Goal: Navigation & Orientation: Find specific page/section

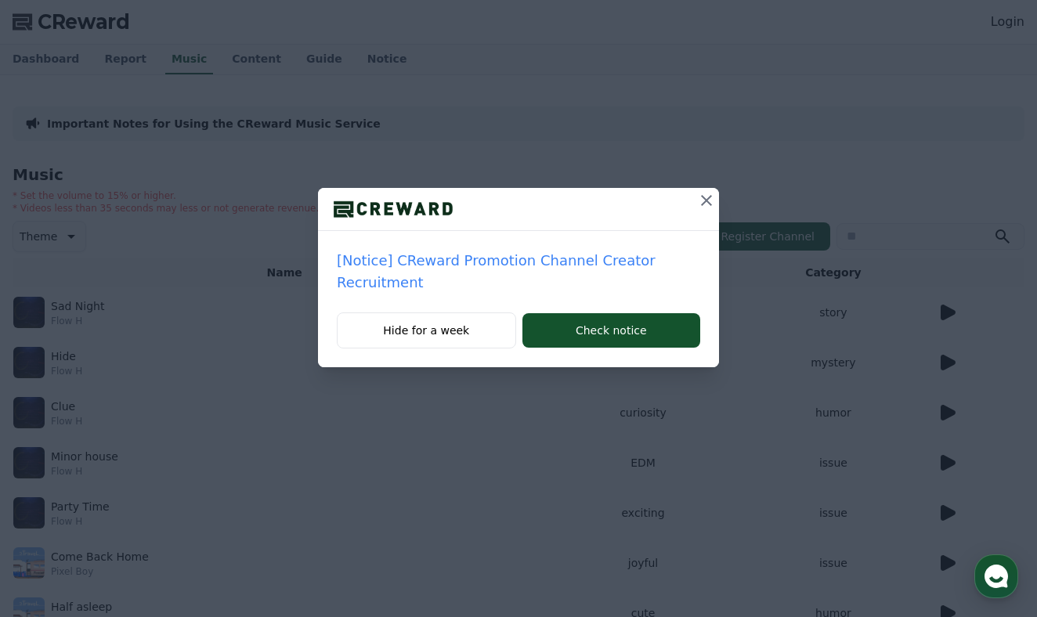
click at [703, 204] on icon at bounding box center [706, 200] width 11 height 11
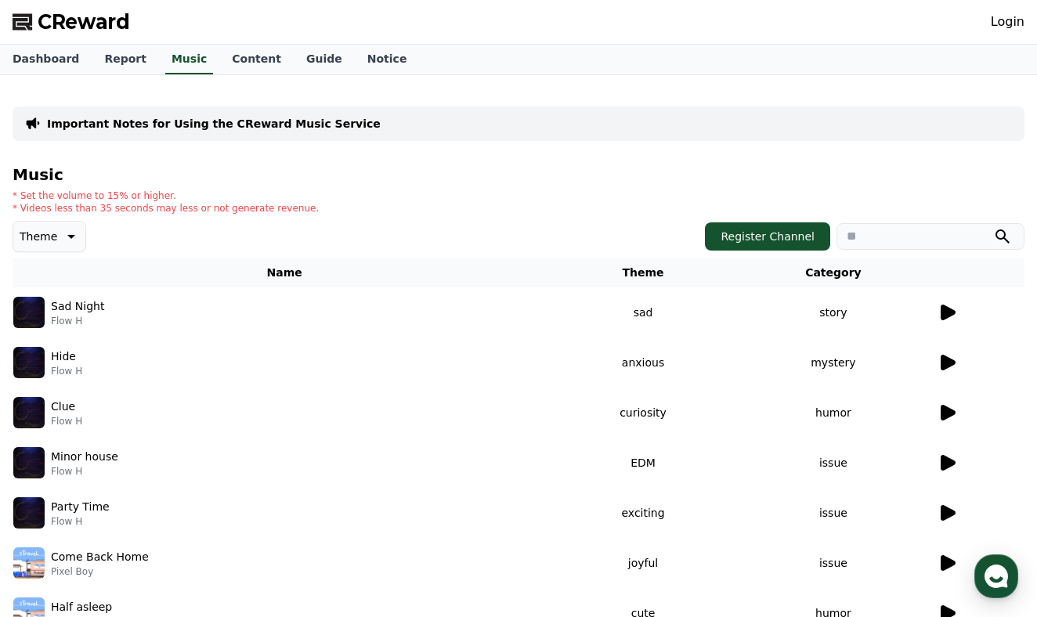
click at [944, 312] on icon at bounding box center [947, 313] width 15 height 16
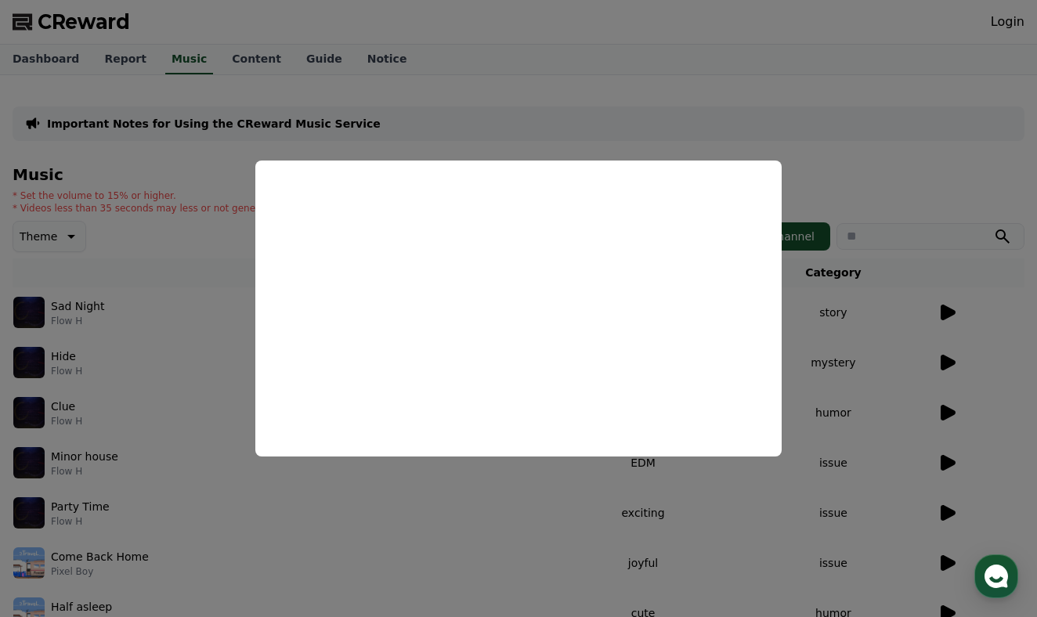
click at [168, 385] on button "close modal" at bounding box center [518, 308] width 1037 height 617
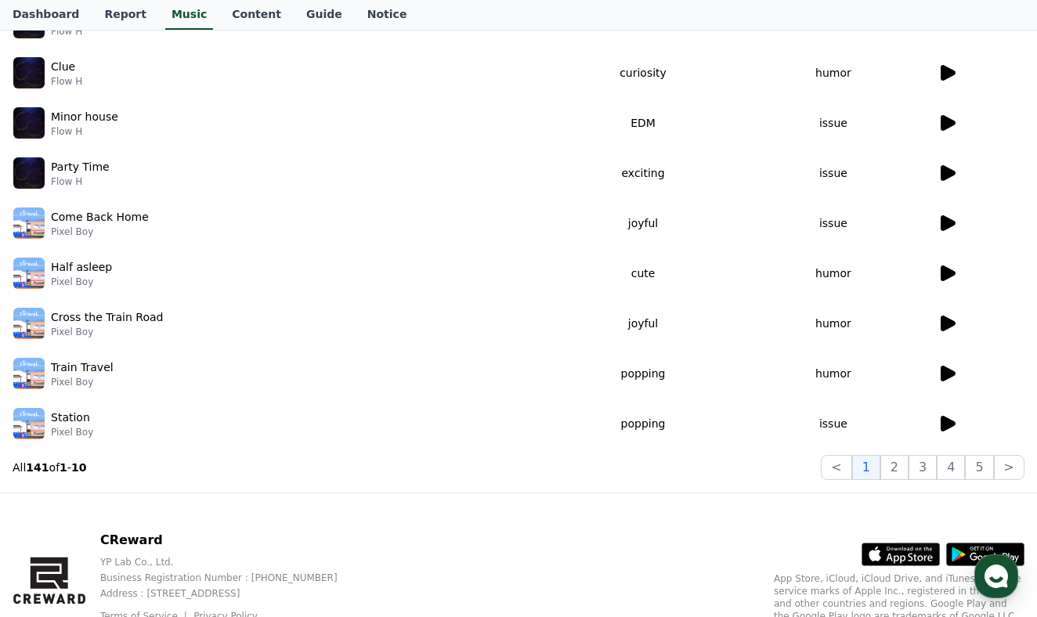
scroll to position [374, 0]
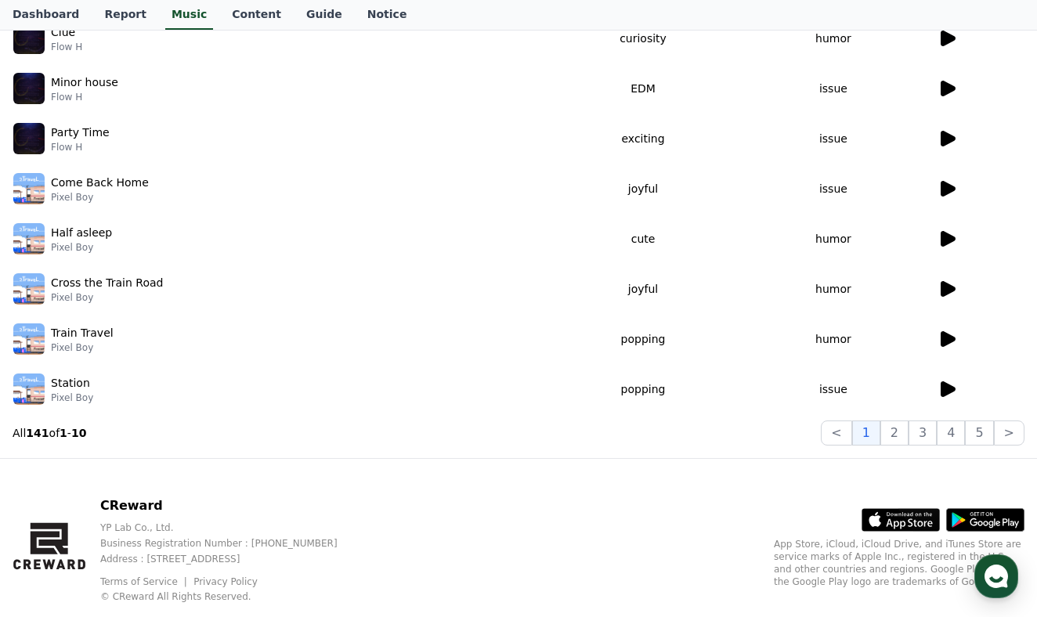
click at [941, 389] on icon at bounding box center [947, 389] width 15 height 16
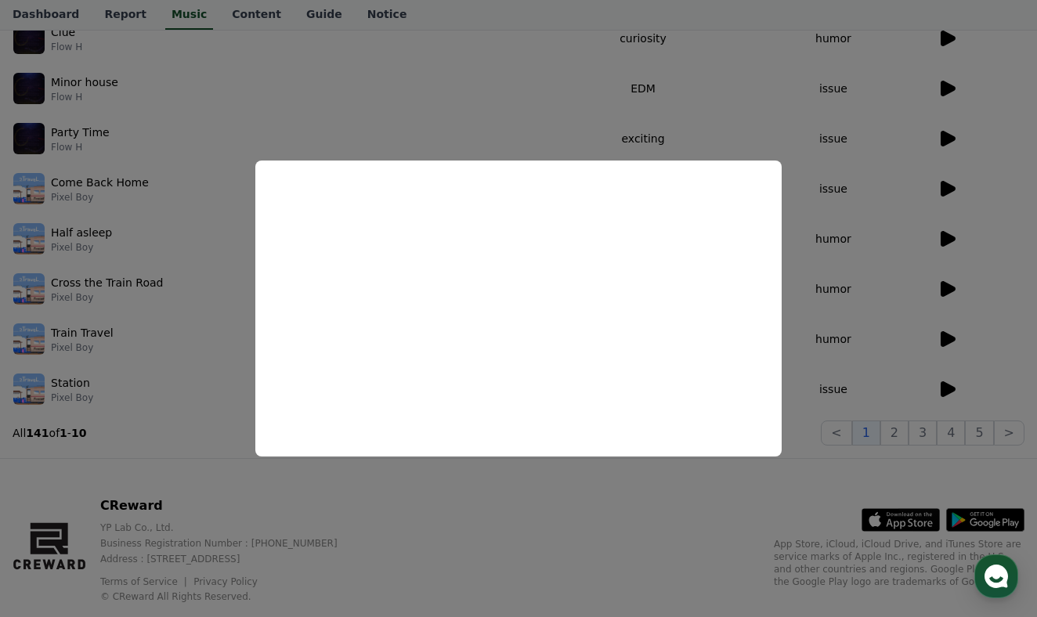
click at [877, 186] on button "close modal" at bounding box center [518, 308] width 1037 height 617
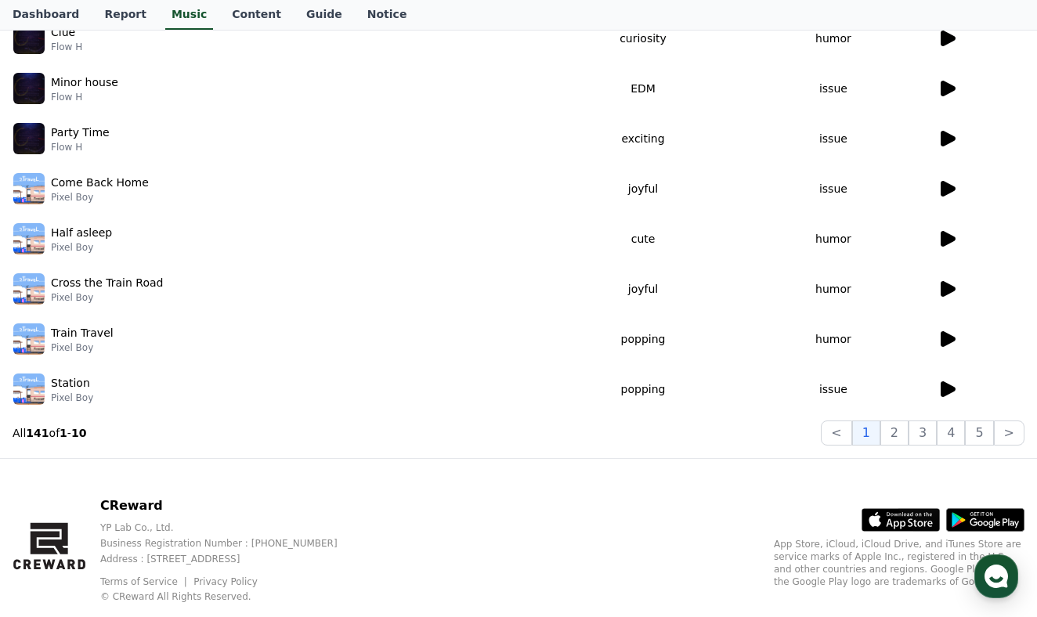
click at [943, 333] on icon at bounding box center [947, 339] width 15 height 16
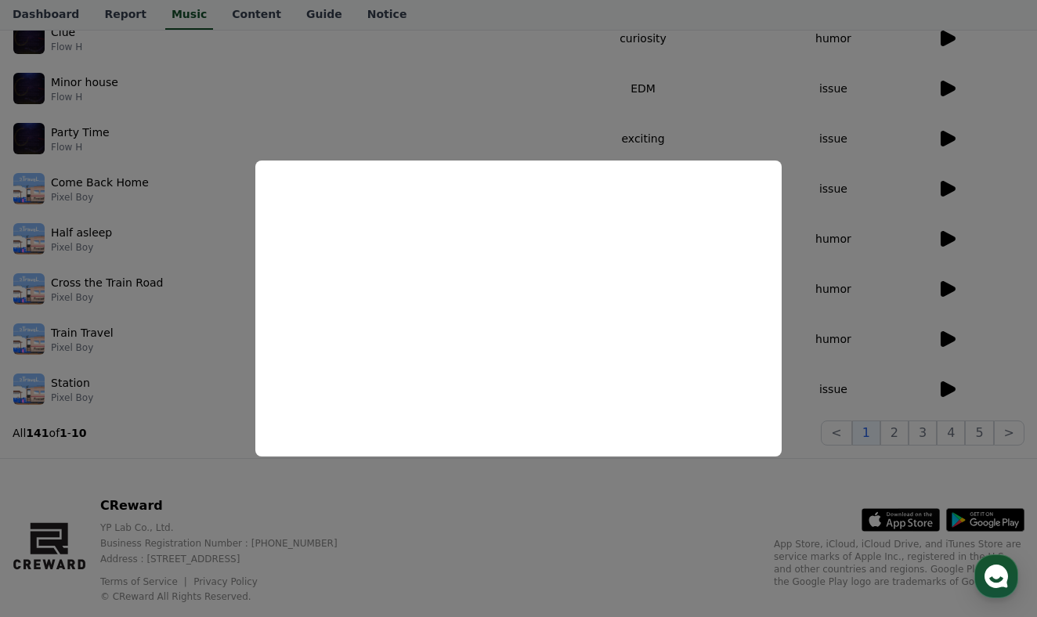
click at [766, 96] on button "close modal" at bounding box center [518, 308] width 1037 height 617
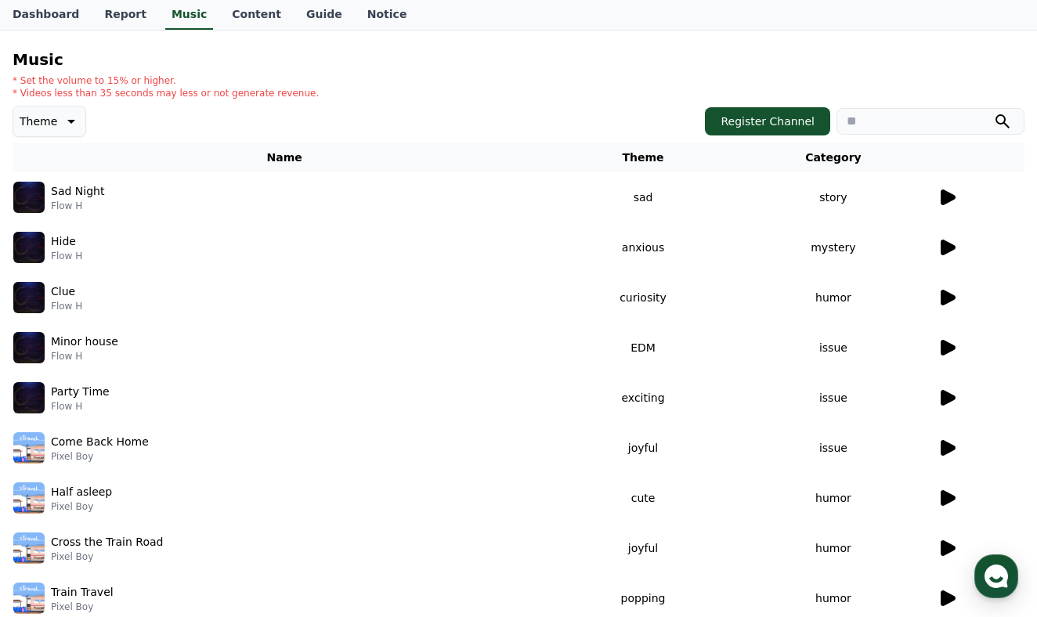
scroll to position [27, 0]
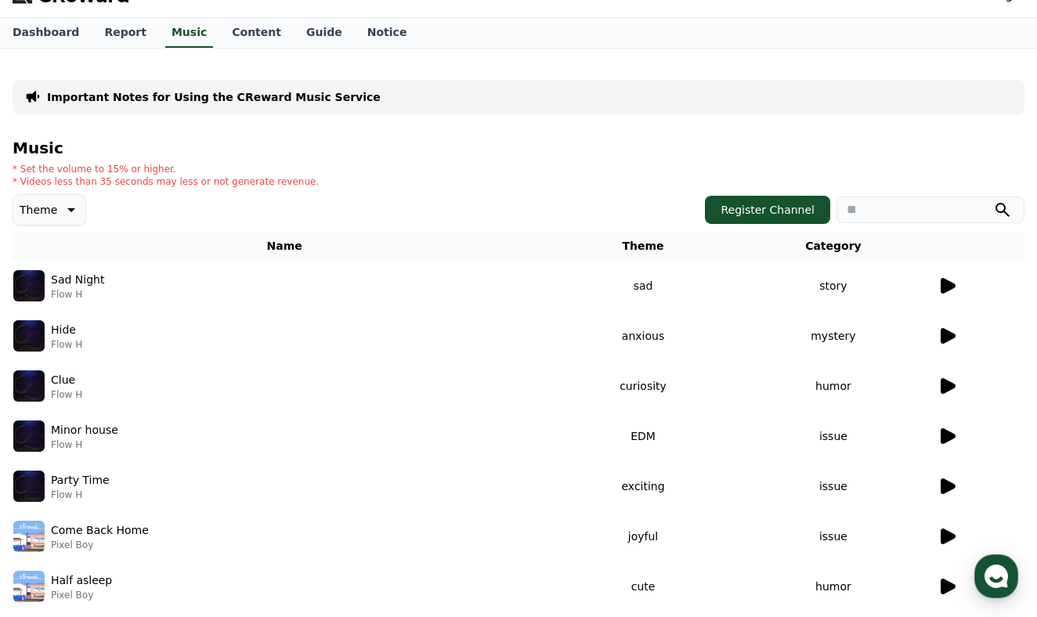
click at [64, 200] on icon at bounding box center [69, 209] width 19 height 19
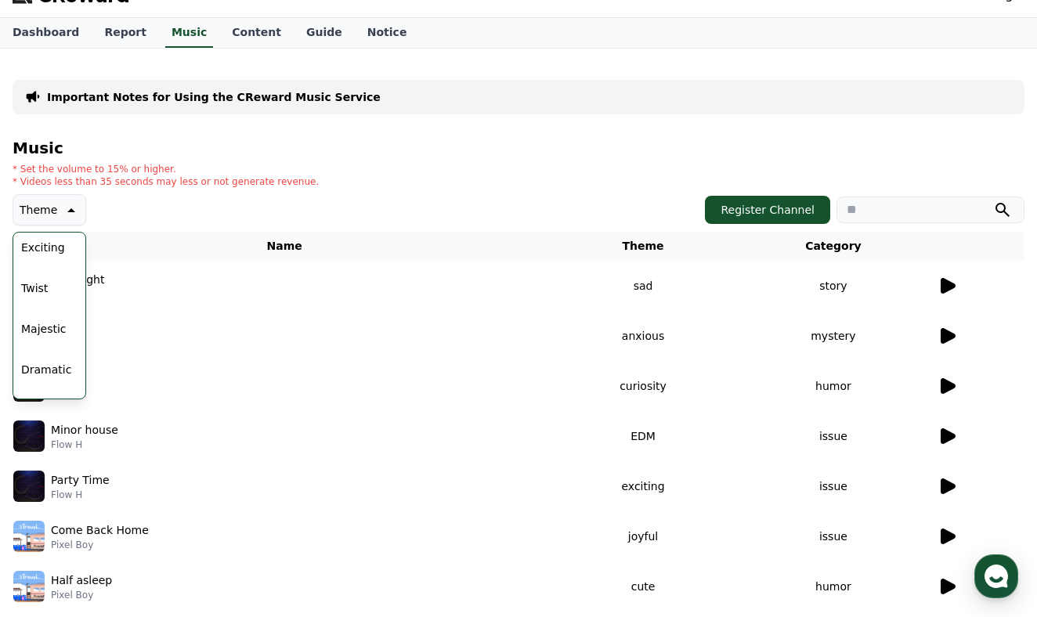
scroll to position [250, 0]
click at [52, 247] on button "Exciting" at bounding box center [43, 246] width 56 height 34
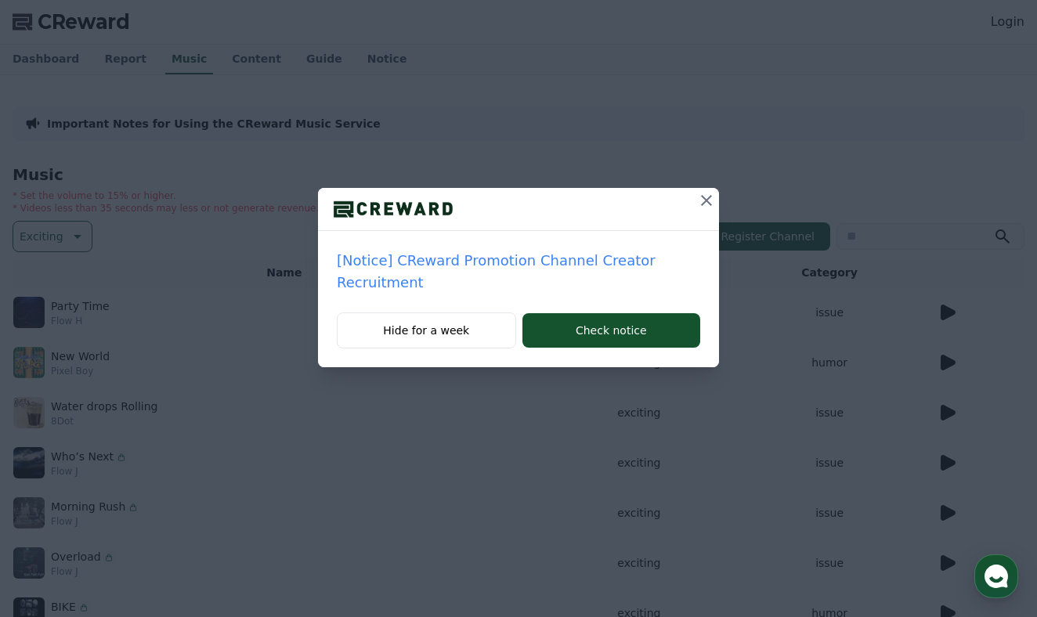
click at [701, 206] on icon at bounding box center [706, 200] width 19 height 19
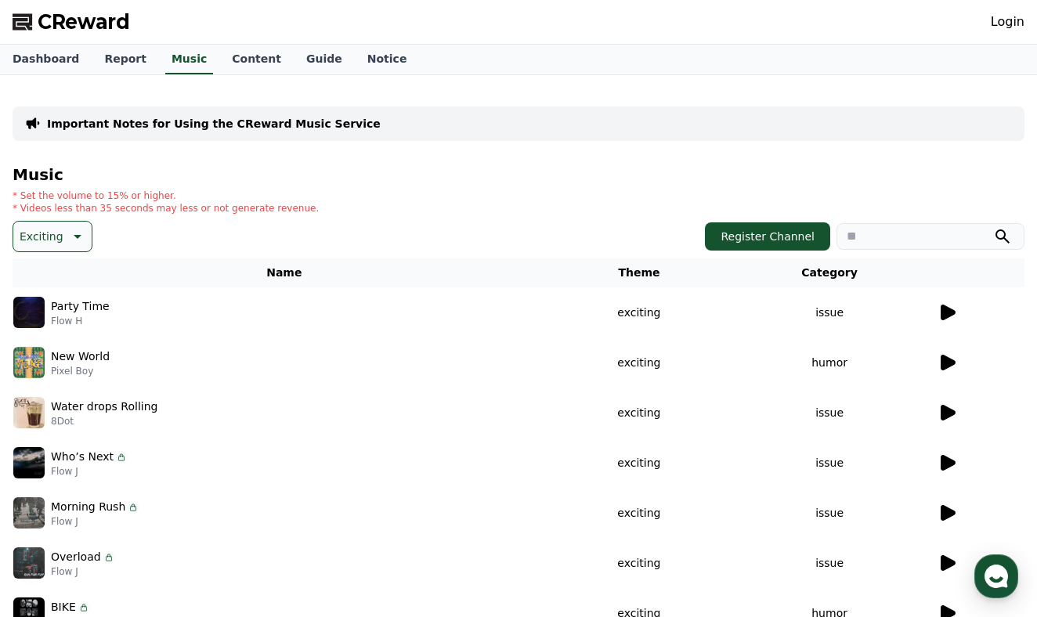
click at [946, 311] on icon at bounding box center [947, 313] width 15 height 16
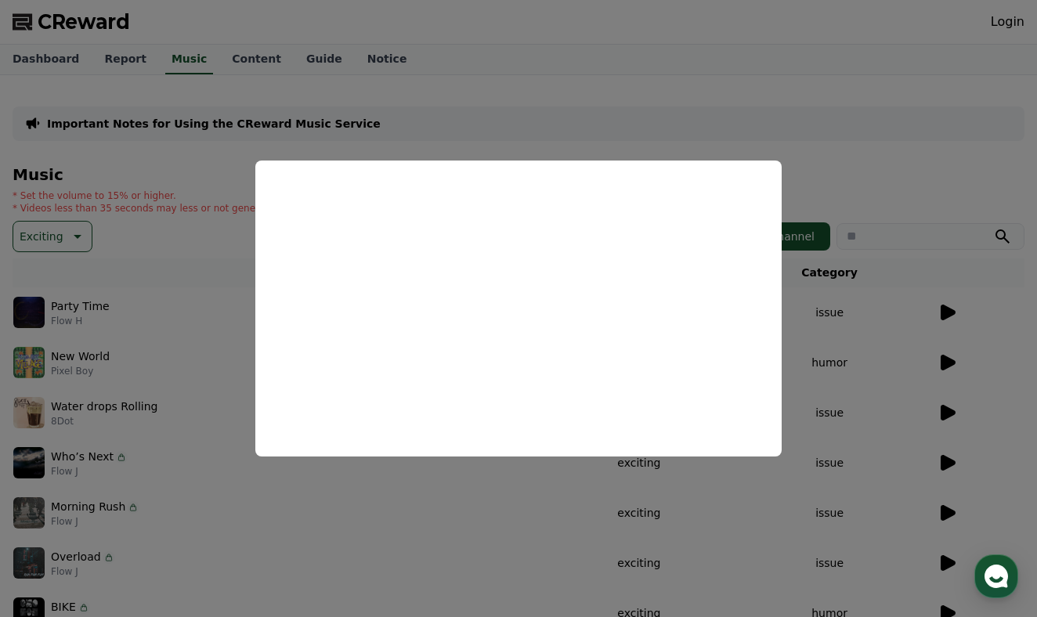
click at [525, 521] on button "close modal" at bounding box center [518, 308] width 1037 height 617
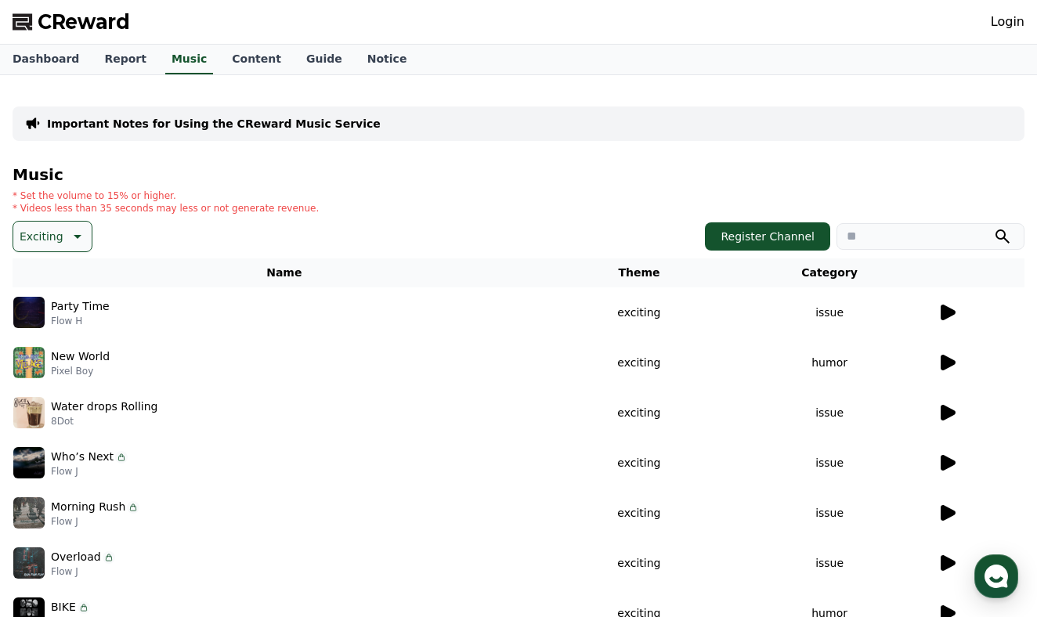
click at [947, 360] on icon at bounding box center [947, 363] width 15 height 16
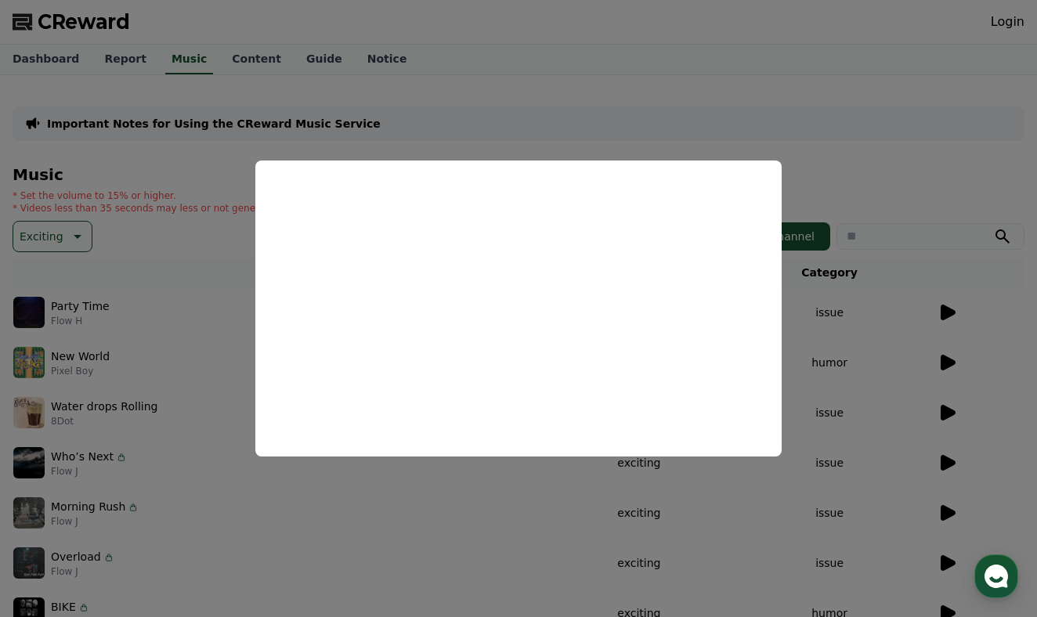
click at [95, 362] on button "close modal" at bounding box center [518, 308] width 1037 height 617
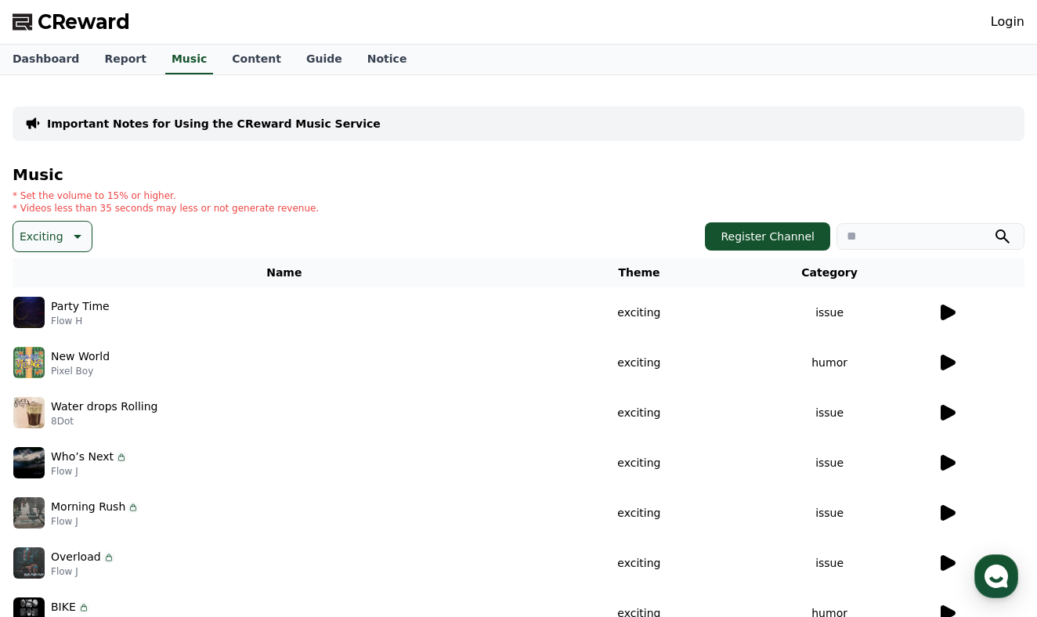
click at [47, 236] on p "Exciting" at bounding box center [42, 236] width 44 height 22
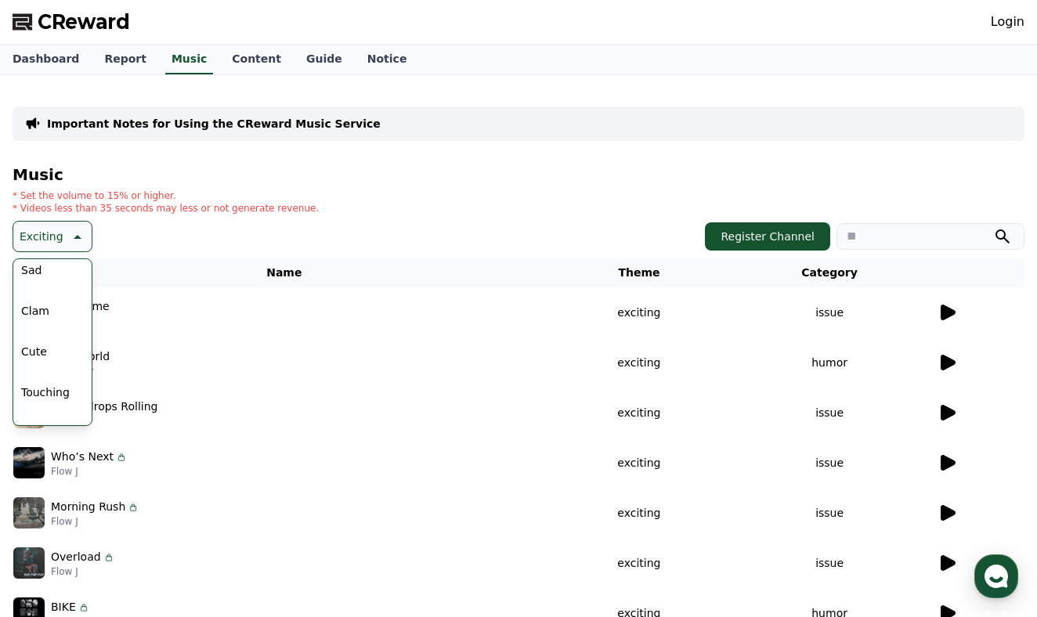
scroll to position [577, 0]
click at [50, 305] on button "Clam" at bounding box center [35, 311] width 41 height 34
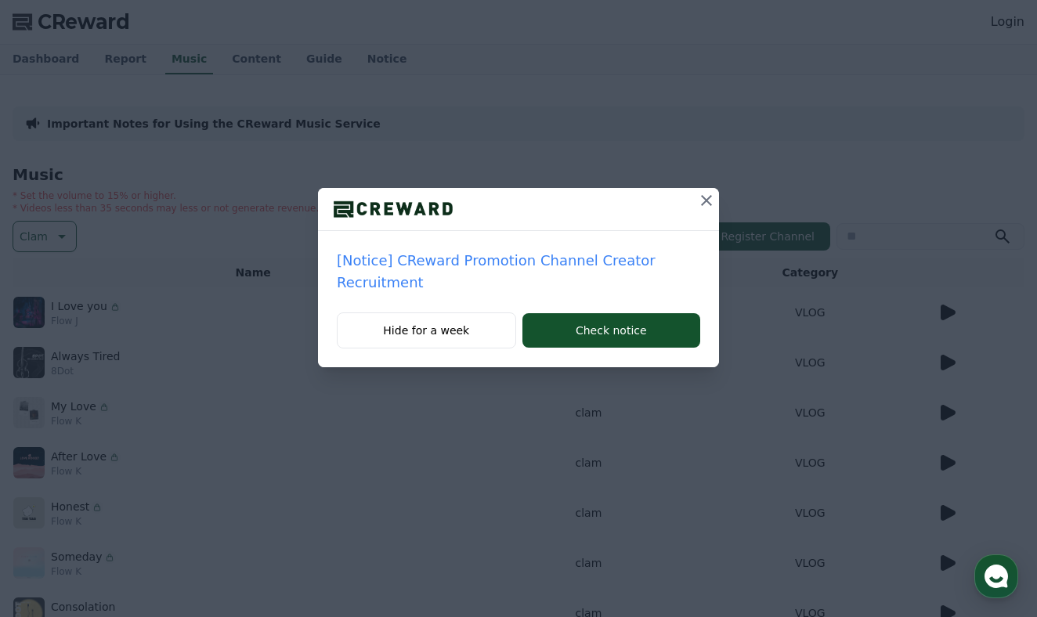
click at [705, 203] on icon at bounding box center [706, 200] width 19 height 19
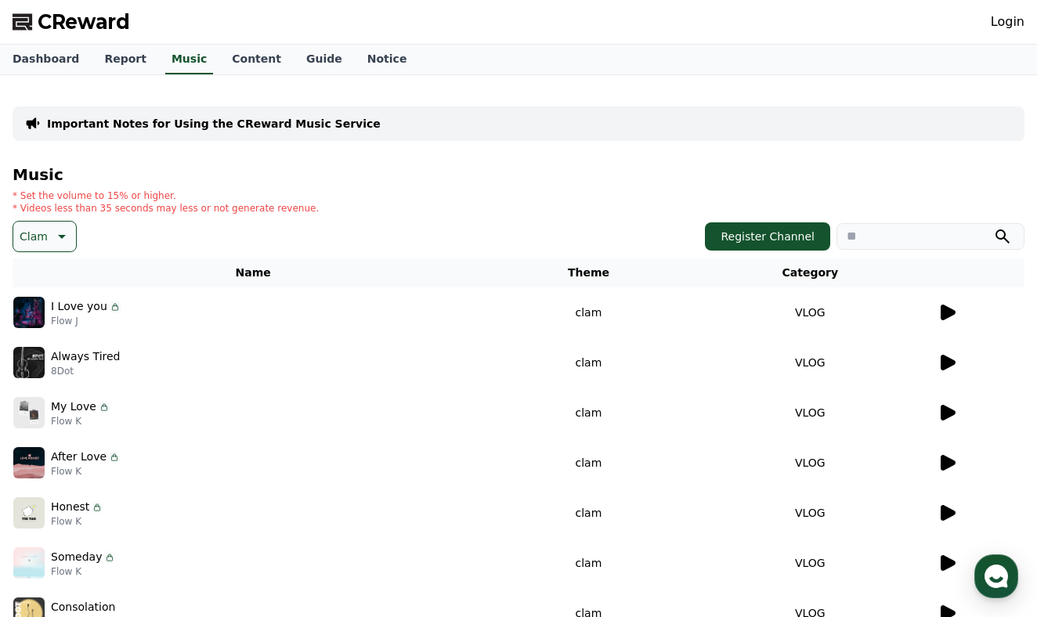
click at [943, 317] on icon at bounding box center [947, 313] width 15 height 16
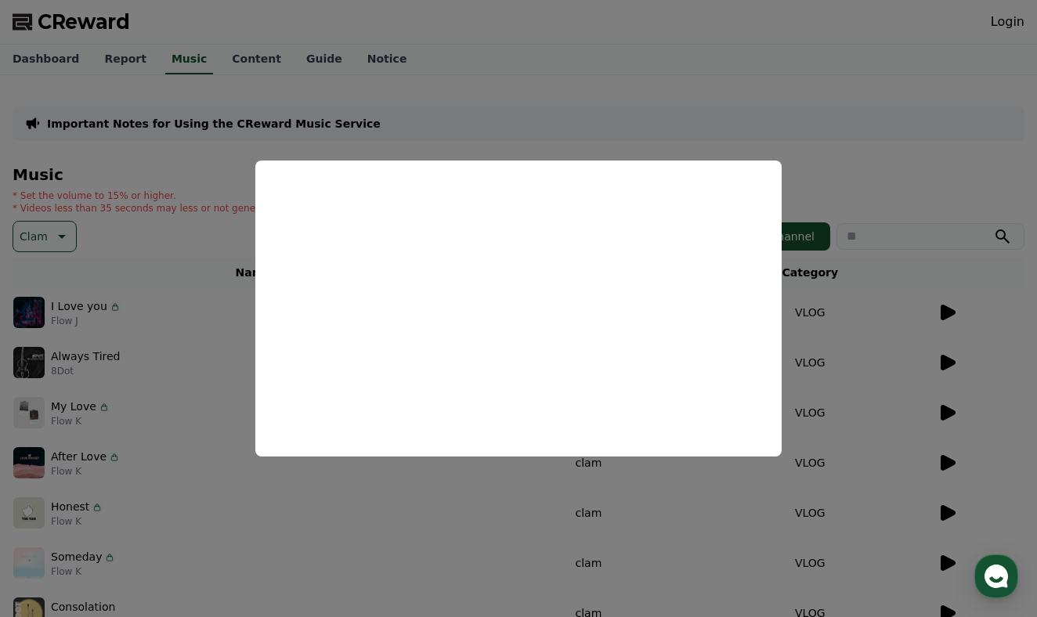
click at [930, 384] on button "close modal" at bounding box center [518, 308] width 1037 height 617
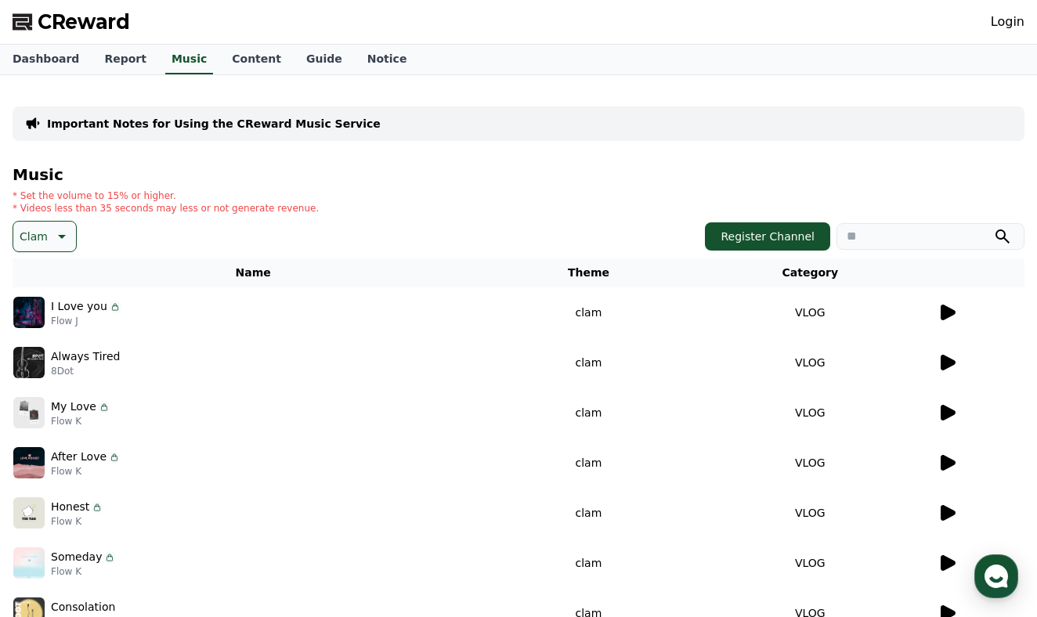
click at [947, 356] on icon at bounding box center [946, 362] width 19 height 19
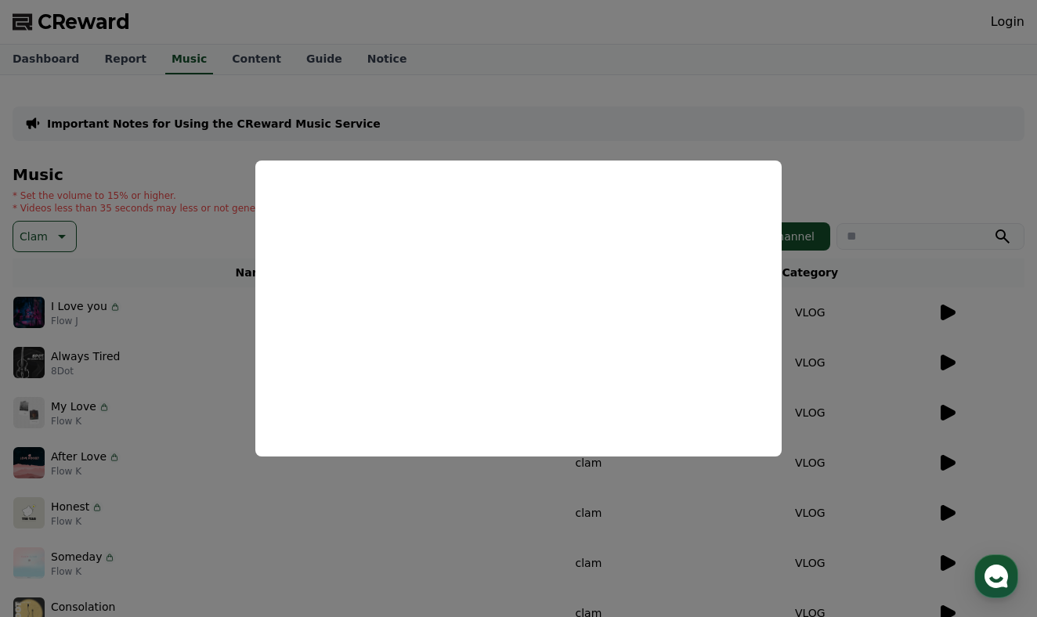
click at [836, 402] on button "close modal" at bounding box center [518, 308] width 1037 height 617
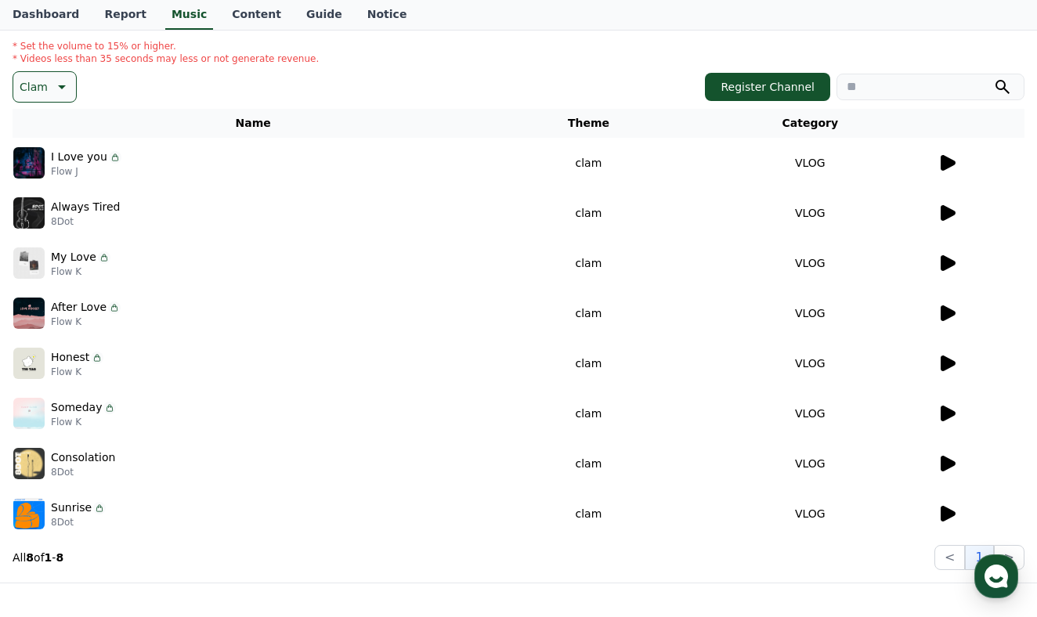
click at [947, 363] on icon at bounding box center [947, 363] width 15 height 16
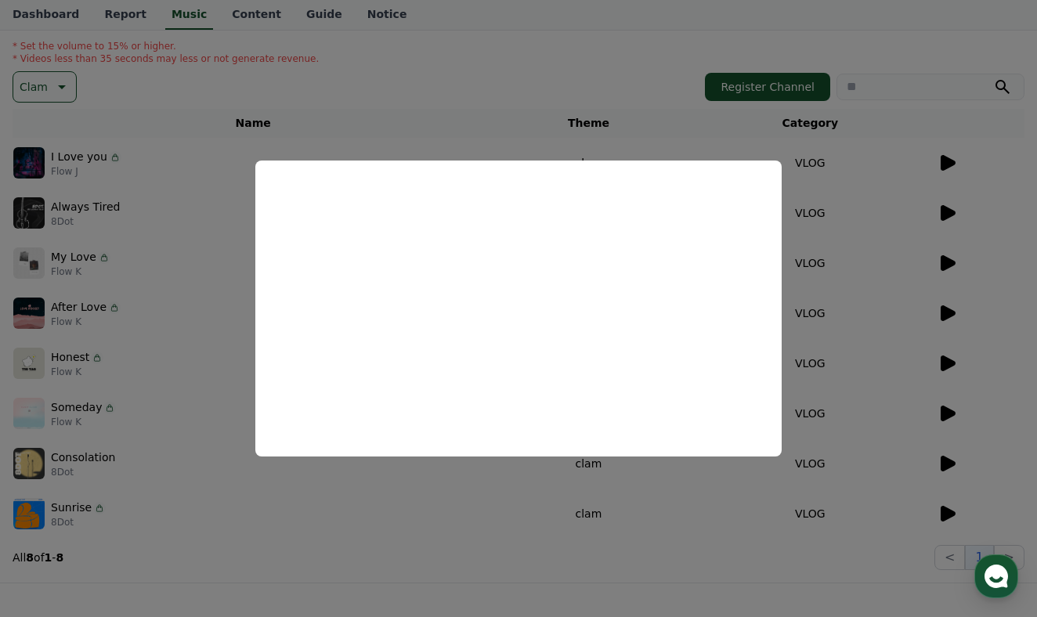
click at [969, 435] on button "close modal" at bounding box center [518, 308] width 1037 height 617
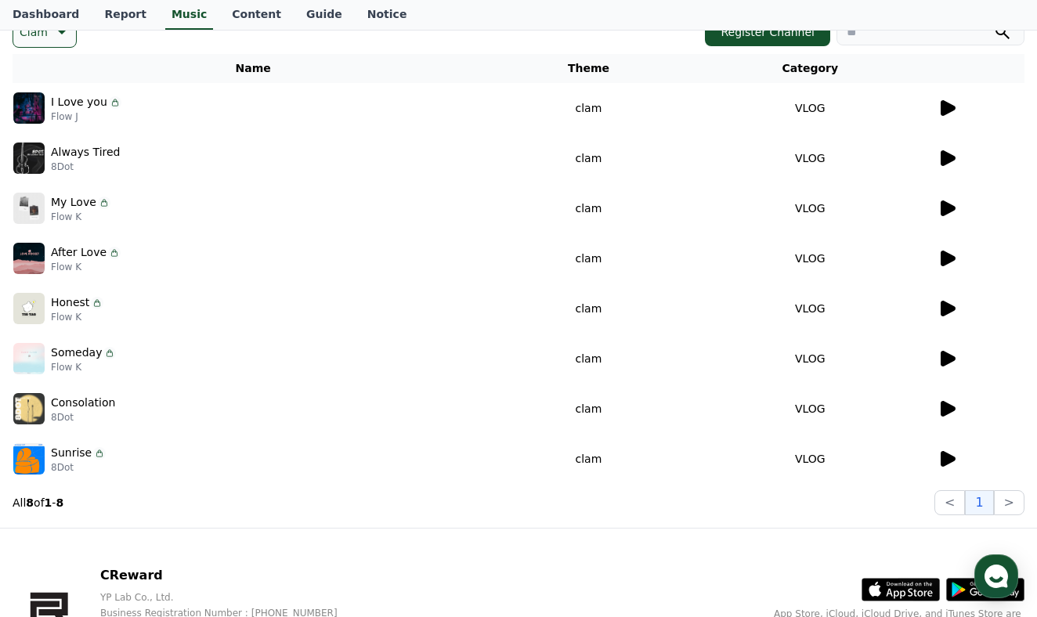
scroll to position [208, 0]
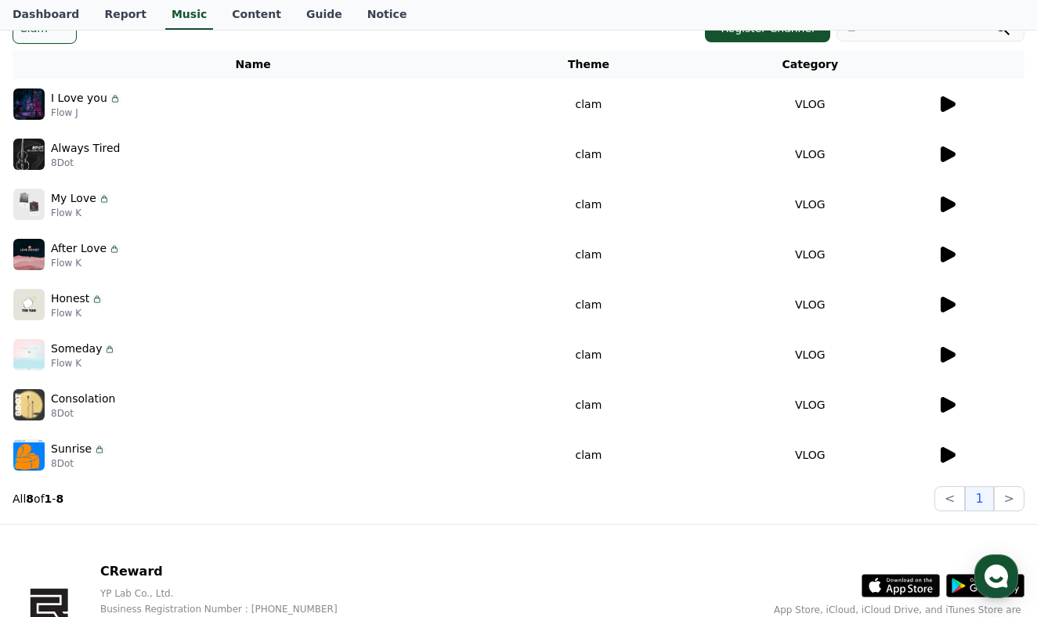
click at [943, 450] on icon at bounding box center [947, 455] width 15 height 16
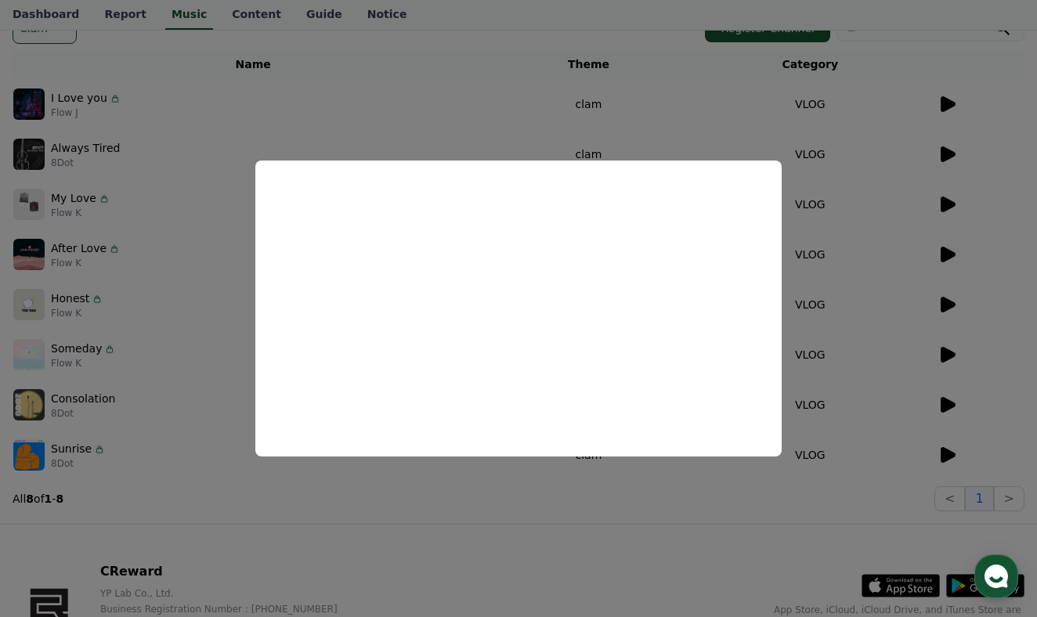
click at [881, 342] on button "close modal" at bounding box center [518, 308] width 1037 height 617
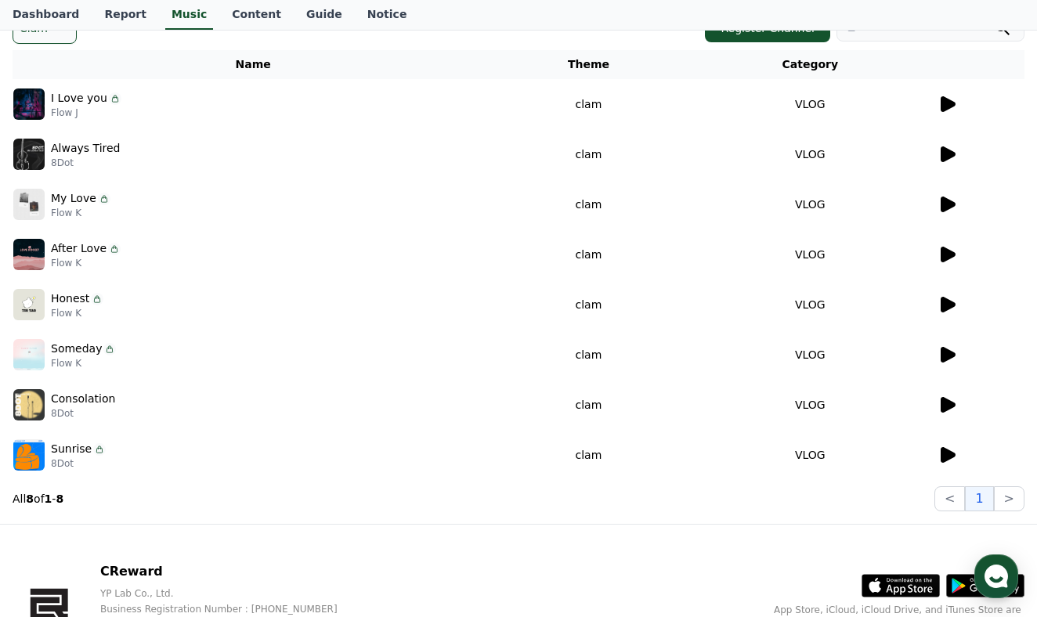
click at [947, 403] on icon at bounding box center [947, 405] width 15 height 16
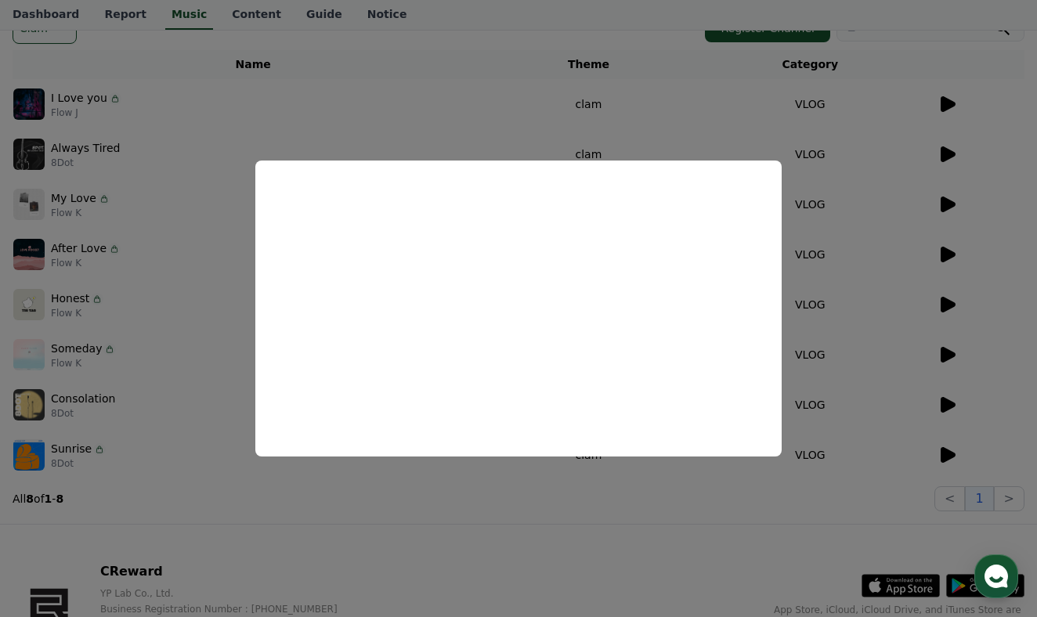
click at [893, 243] on button "close modal" at bounding box center [518, 308] width 1037 height 617
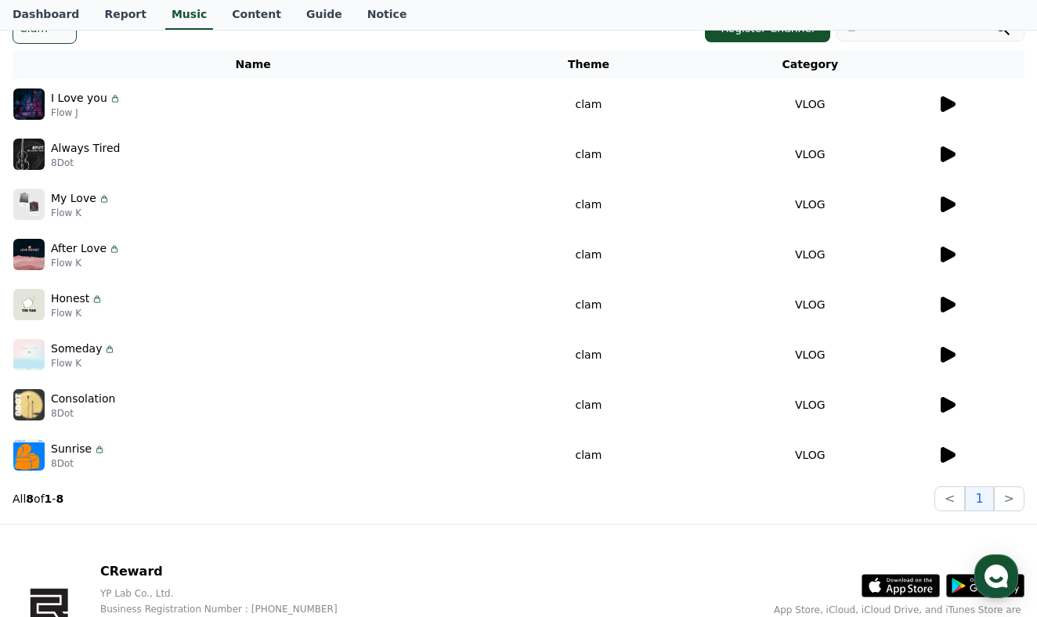
click at [950, 254] on icon at bounding box center [947, 255] width 15 height 16
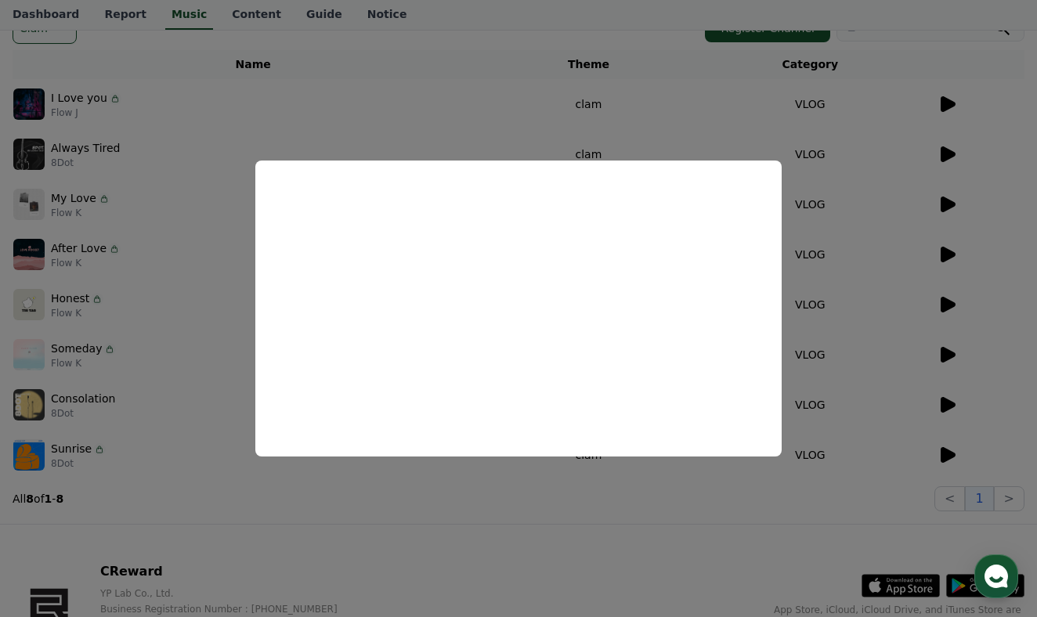
click at [879, 171] on button "close modal" at bounding box center [518, 308] width 1037 height 617
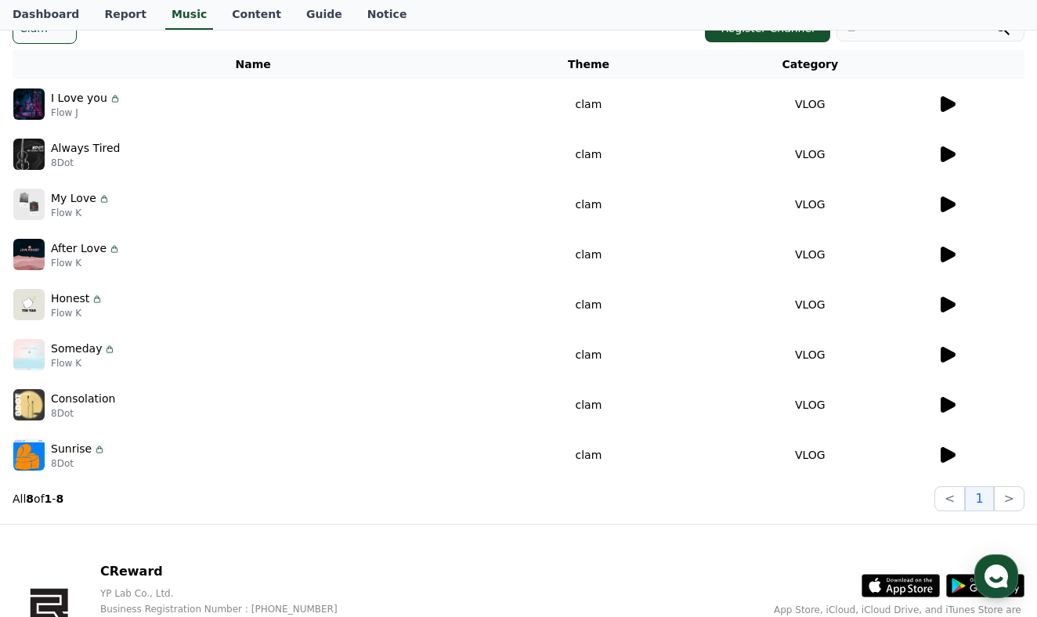
click at [943, 197] on icon at bounding box center [947, 205] width 15 height 16
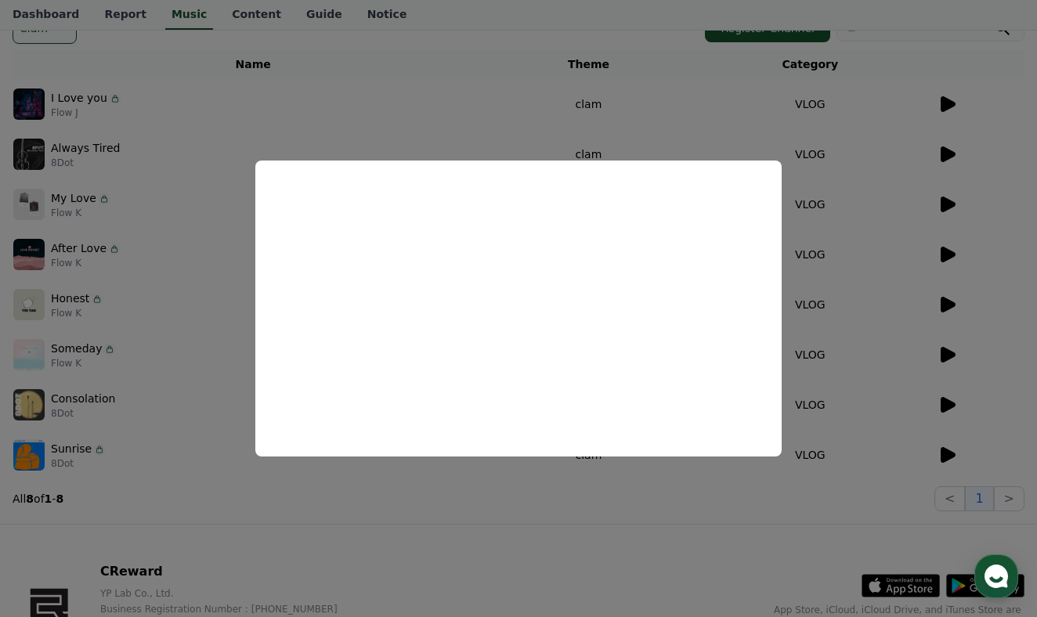
click at [52, 85] on button "close modal" at bounding box center [518, 308] width 1037 height 617
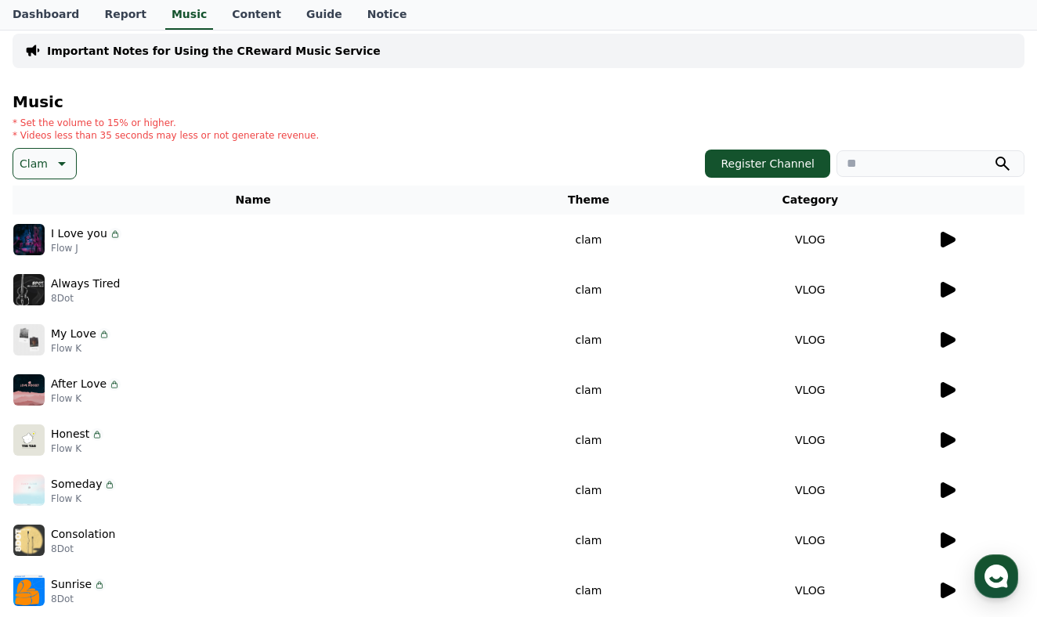
scroll to position [63, 0]
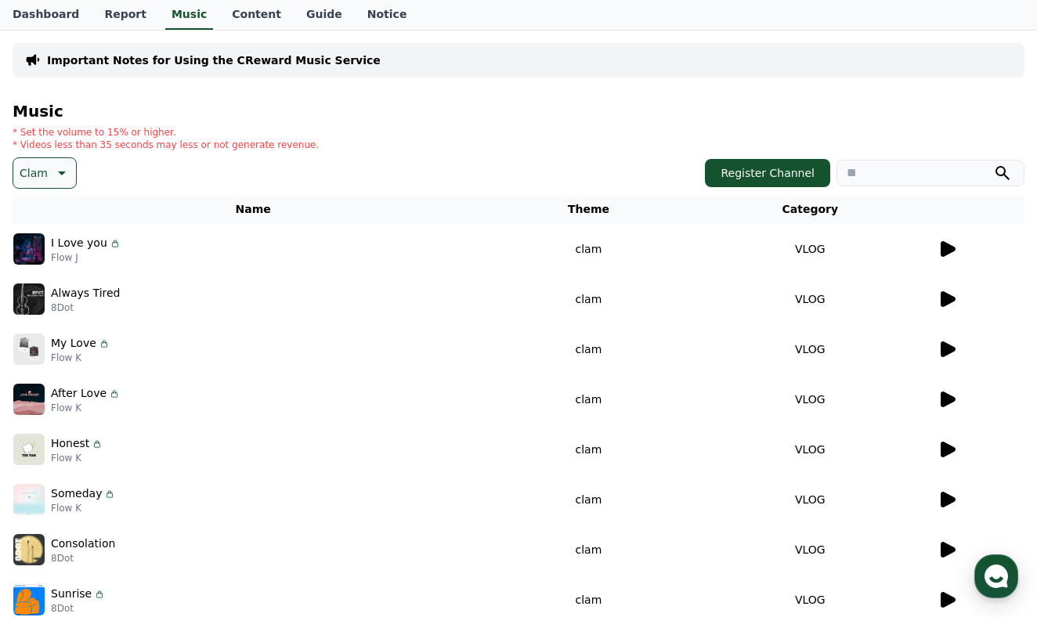
click at [45, 167] on button "Clam" at bounding box center [45, 172] width 64 height 31
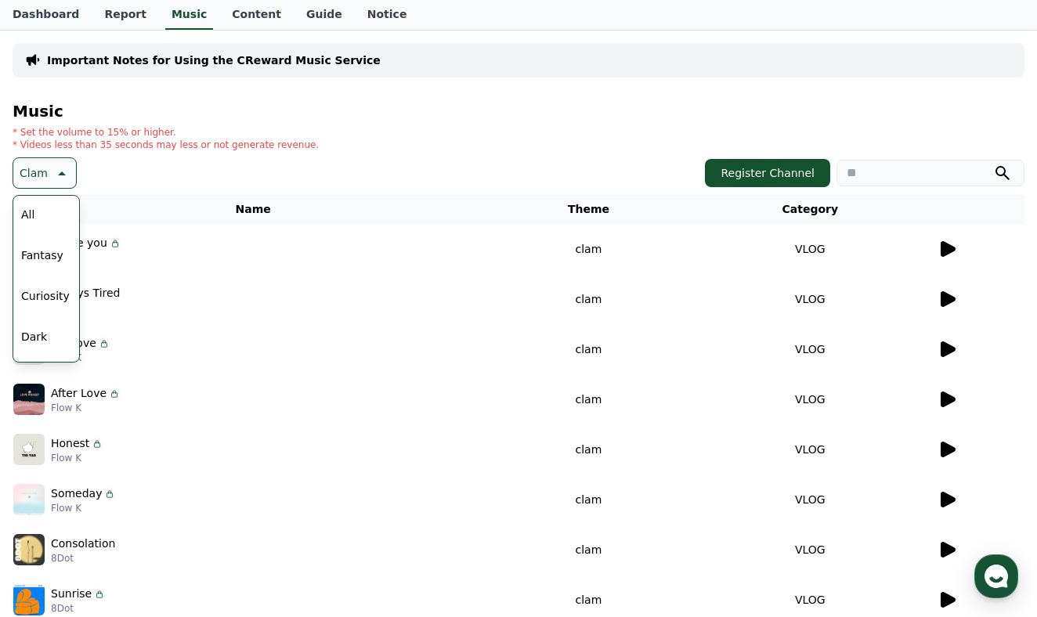
click at [48, 325] on button "Dark" at bounding box center [34, 336] width 38 height 34
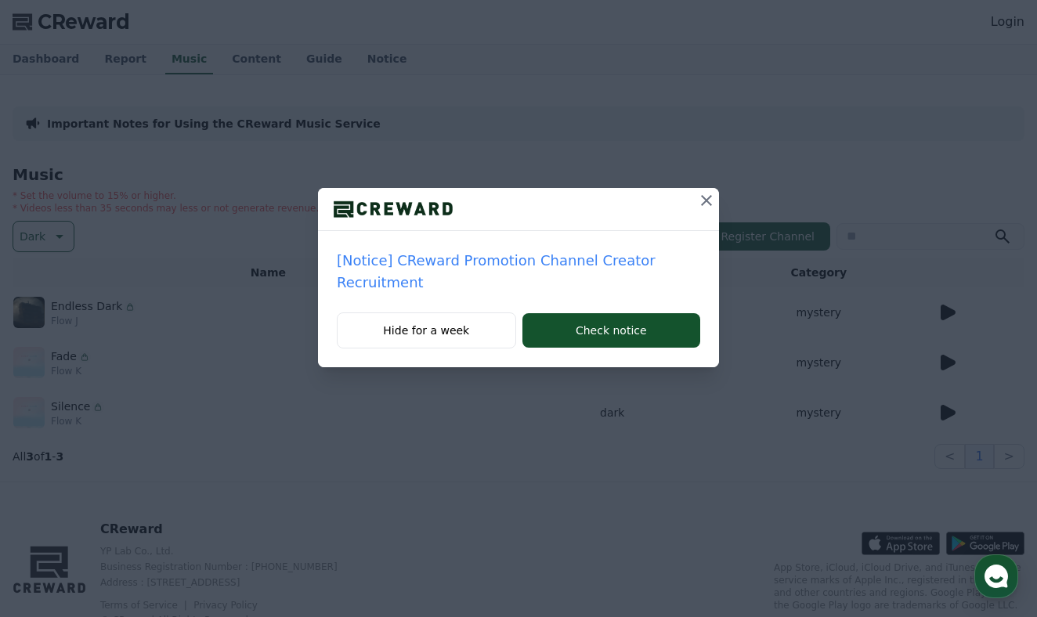
click at [705, 204] on icon at bounding box center [706, 200] width 19 height 19
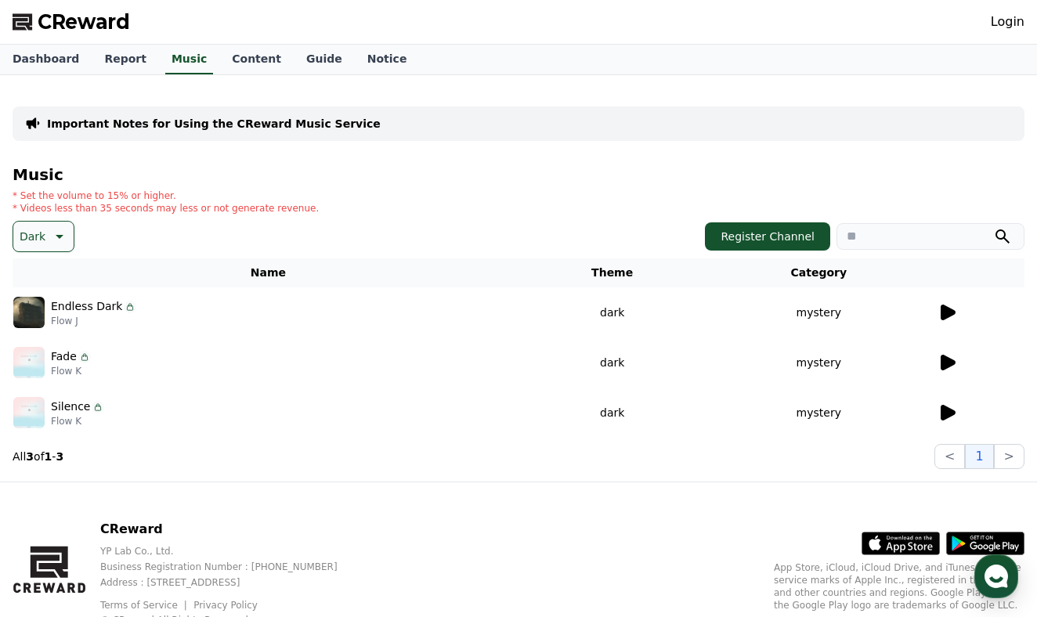
click at [936, 315] on td "mystery" at bounding box center [819, 312] width 236 height 50
click at [947, 313] on icon at bounding box center [947, 313] width 15 height 16
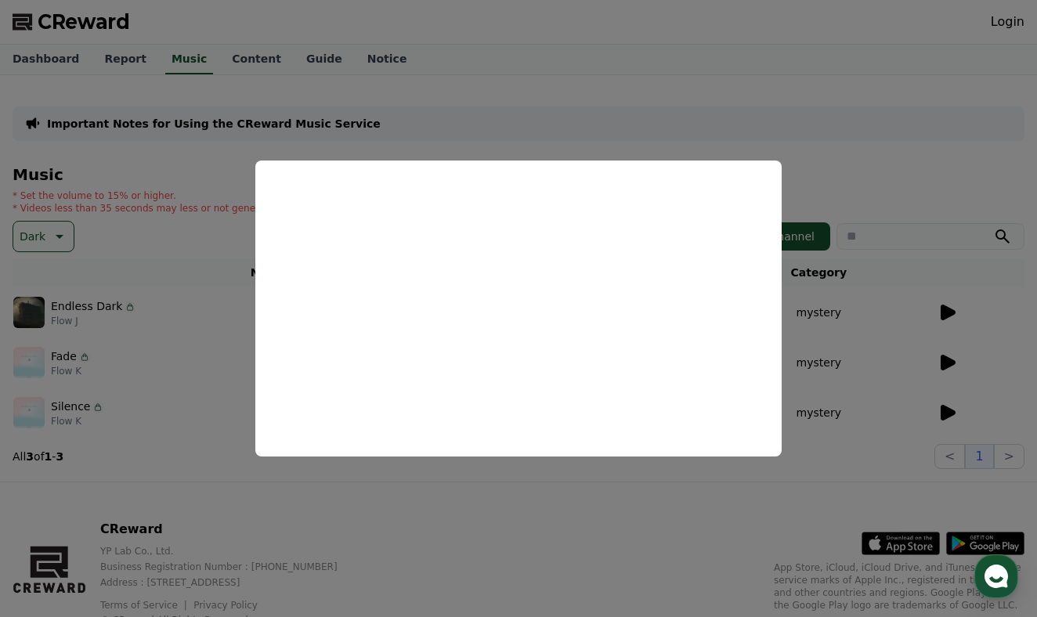
click at [903, 353] on button "close modal" at bounding box center [518, 308] width 1037 height 617
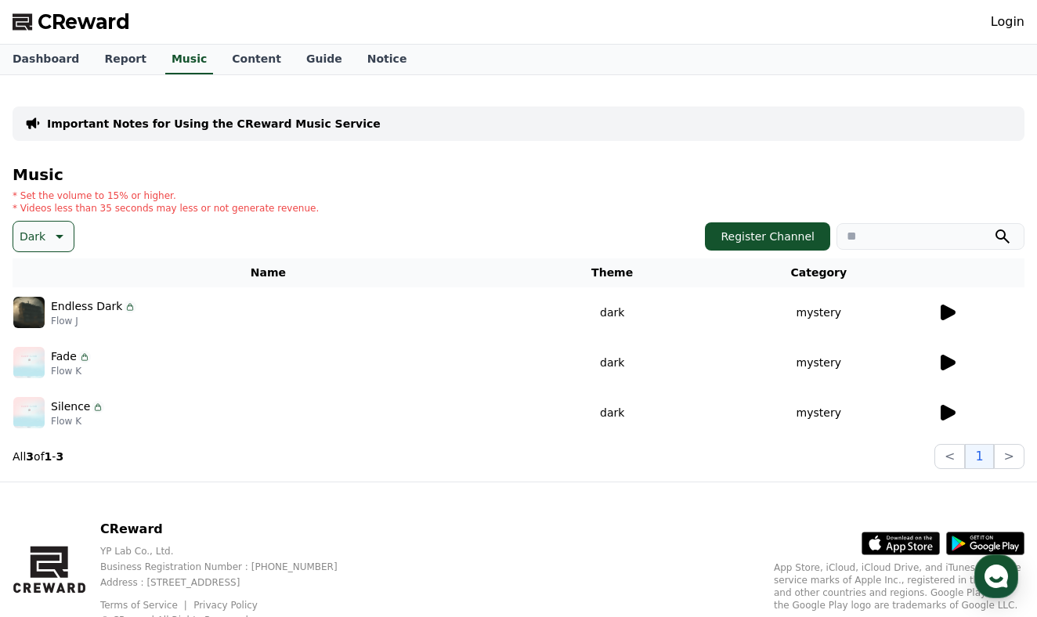
click at [947, 364] on icon at bounding box center [947, 363] width 15 height 16
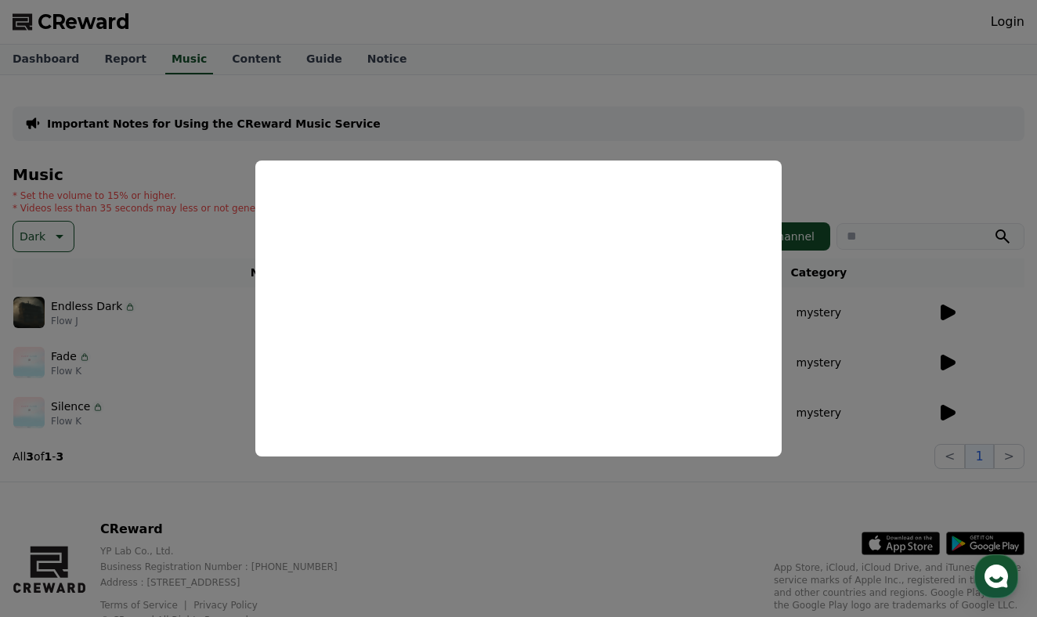
click at [914, 381] on button "close modal" at bounding box center [518, 308] width 1037 height 617
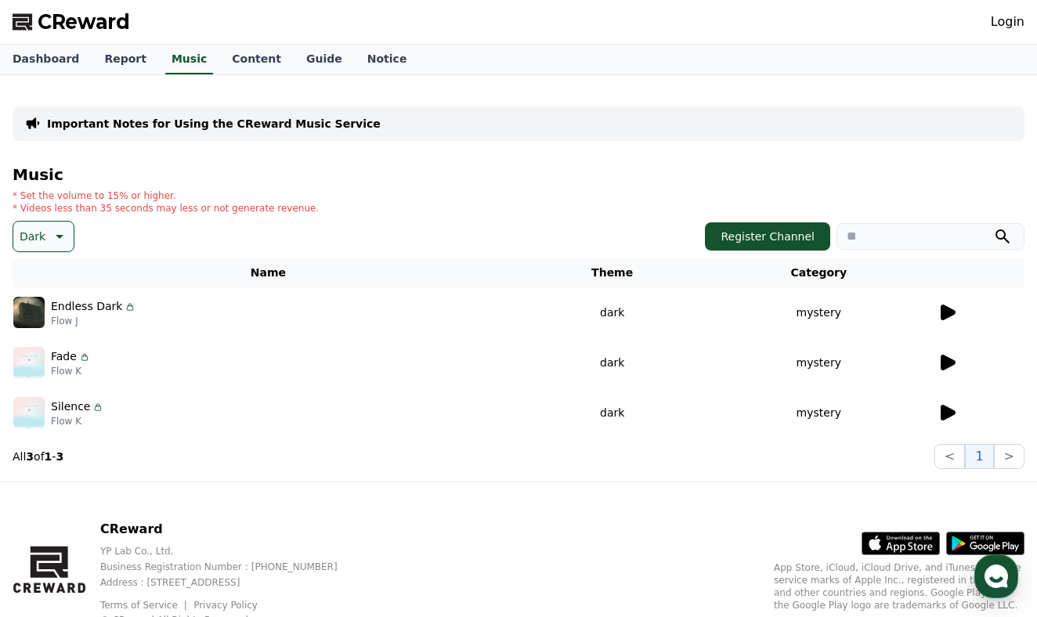
click at [949, 412] on icon at bounding box center [947, 413] width 15 height 16
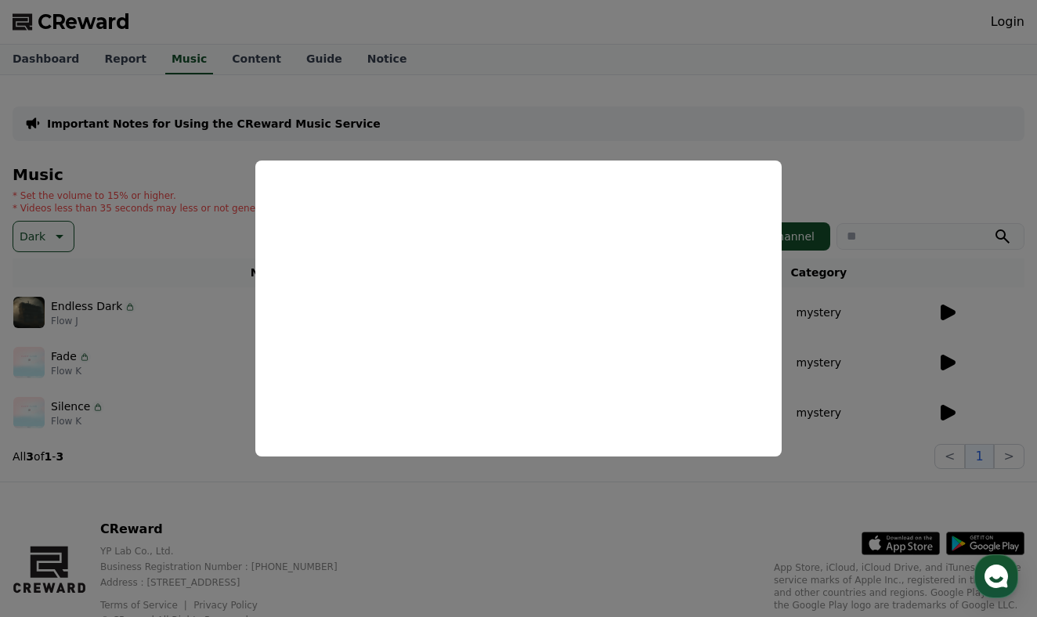
click at [182, 141] on button "close modal" at bounding box center [518, 308] width 1037 height 617
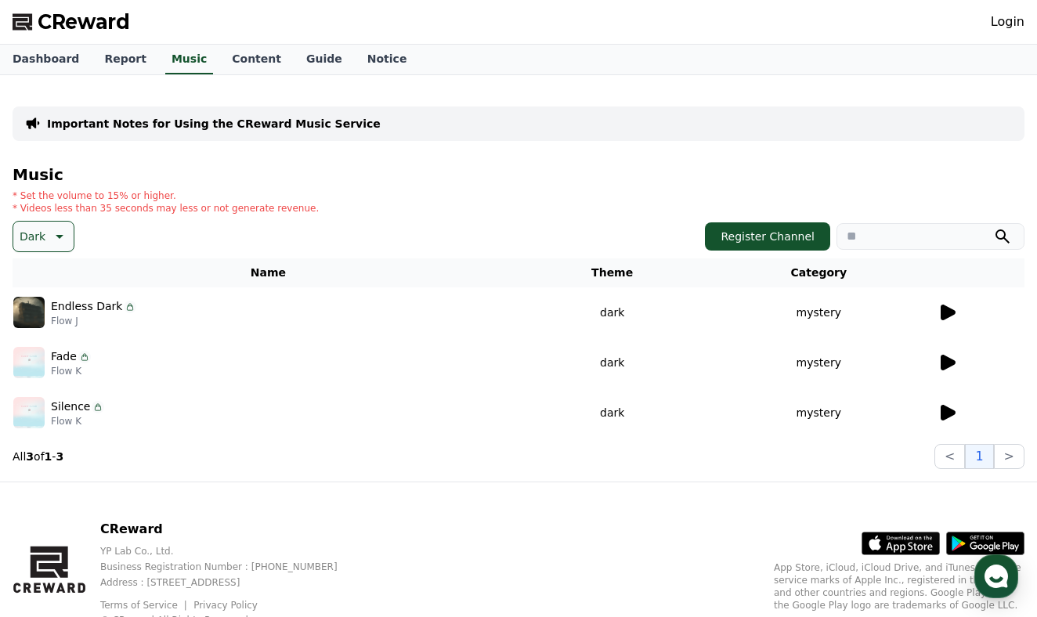
click at [88, 23] on span "CReward" at bounding box center [84, 21] width 92 height 25
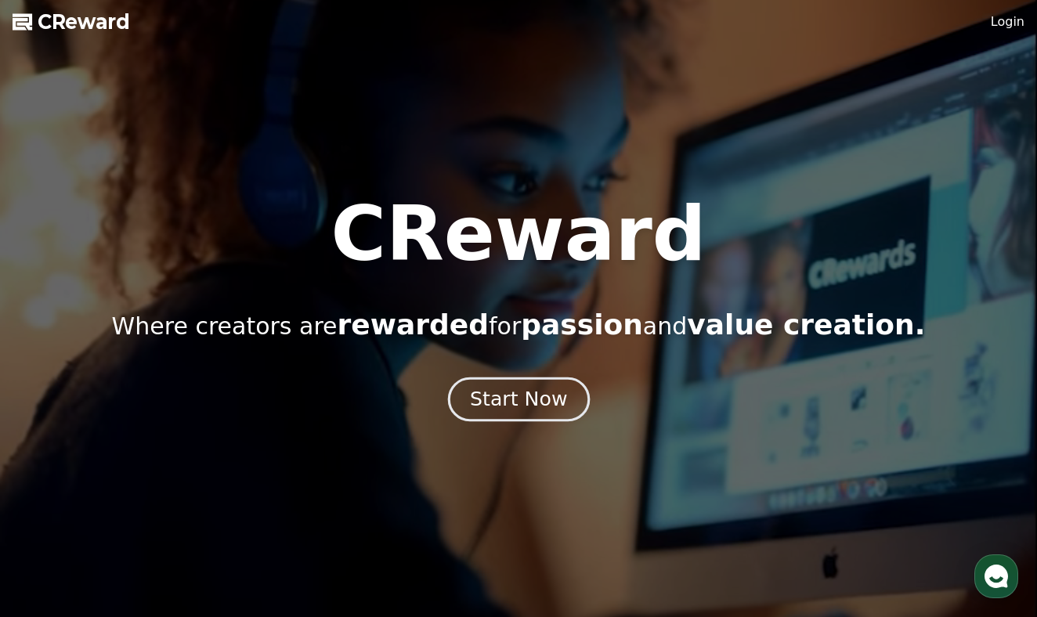
click at [548, 404] on div "Start Now" at bounding box center [518, 399] width 97 height 27
